Goal: Task Accomplishment & Management: Complete application form

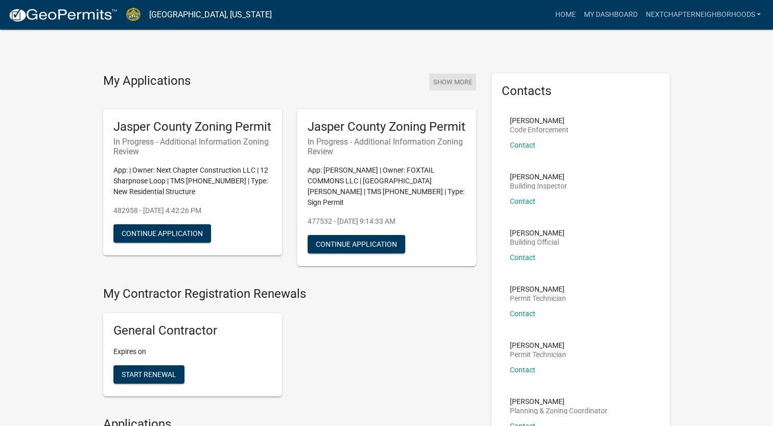
click at [434, 83] on button "Show More" at bounding box center [452, 82] width 47 height 17
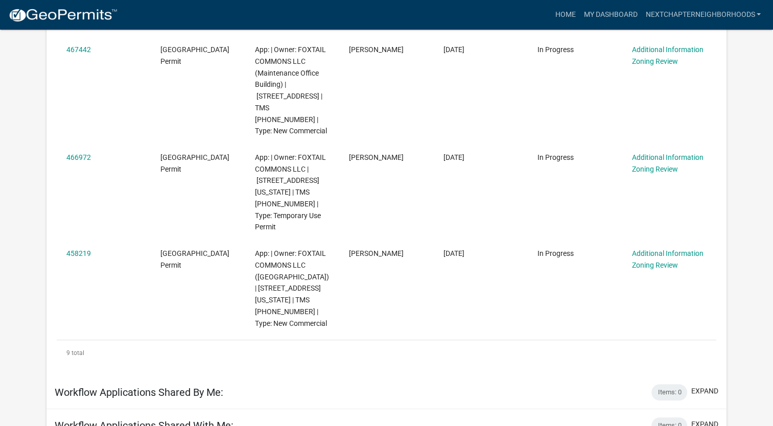
scroll to position [748, 0]
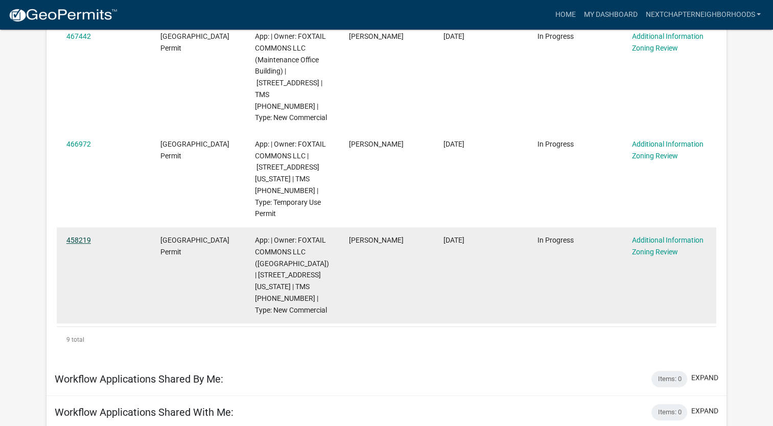
click at [82, 236] on link "458219" at bounding box center [78, 240] width 25 height 8
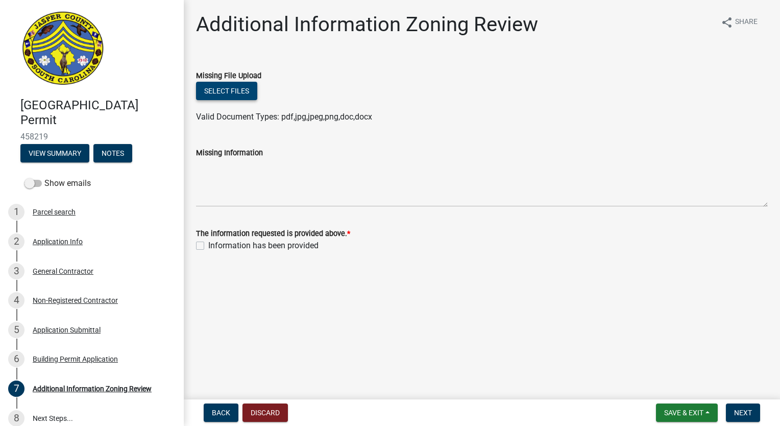
click at [231, 89] on button "Select files" at bounding box center [226, 91] width 61 height 18
click at [486, 15] on h1 "Additional Information Zoning Review" at bounding box center [367, 24] width 342 height 25
click at [240, 90] on button "Select files" at bounding box center [226, 91] width 61 height 18
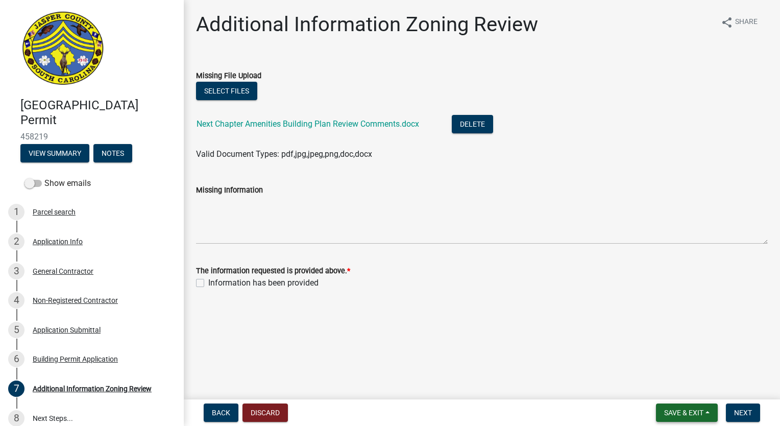
click at [669, 412] on span "Save & Exit" at bounding box center [683, 413] width 39 height 8
click at [668, 357] on button "Save" at bounding box center [677, 361] width 82 height 25
click at [688, 412] on span "Save & Exit" at bounding box center [683, 413] width 39 height 8
click at [680, 390] on button "Save & Exit" at bounding box center [677, 386] width 82 height 25
